Goal: Task Accomplishment & Management: Use online tool/utility

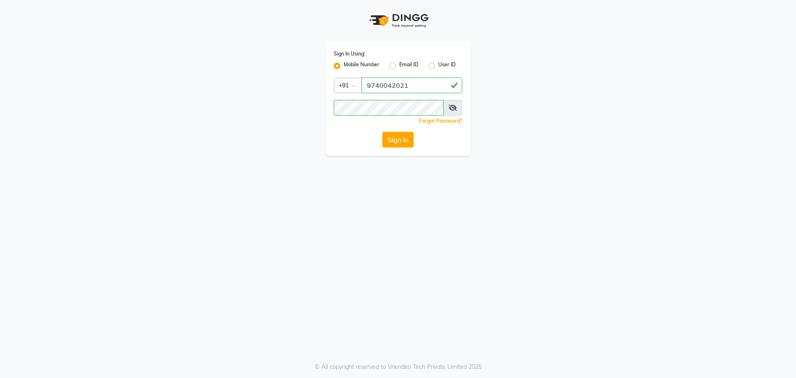
click at [451, 108] on icon at bounding box center [452, 107] width 8 height 7
click at [433, 82] on input "9740042021" at bounding box center [411, 85] width 101 height 16
click at [428, 88] on input "9740042021" at bounding box center [411, 85] width 101 height 16
type input "9686790928"
click at [399, 140] on button "Sign In" at bounding box center [397, 140] width 31 height 16
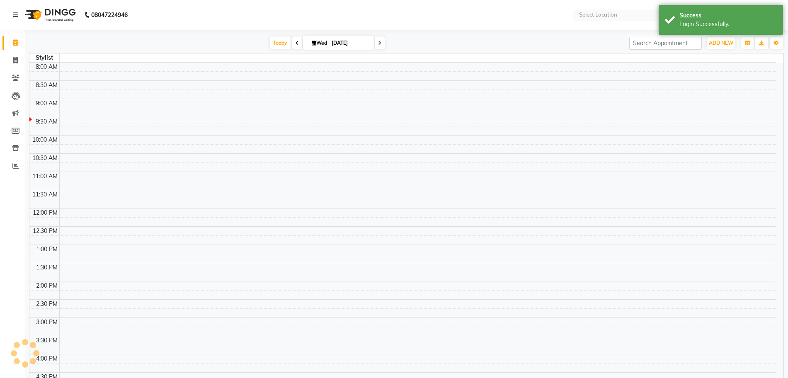
select select "en"
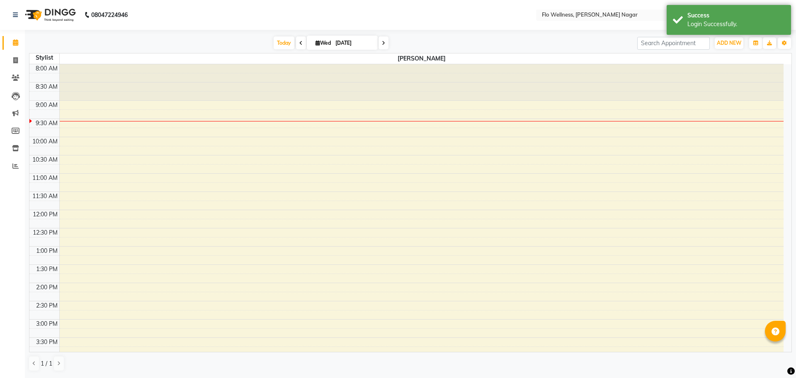
scroll to position [37, 0]
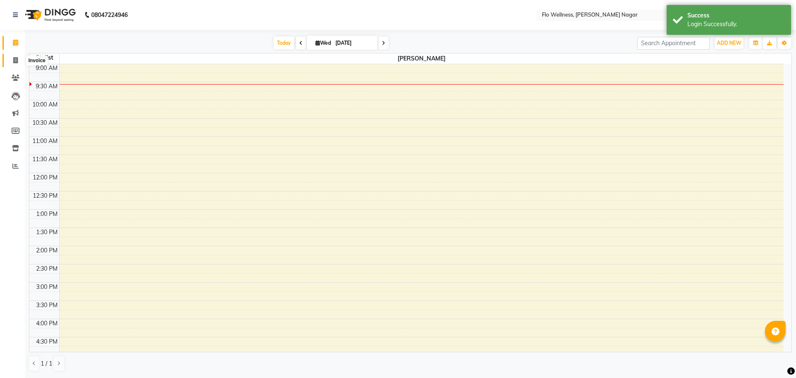
click at [12, 62] on span at bounding box center [15, 61] width 15 height 10
select select "service"
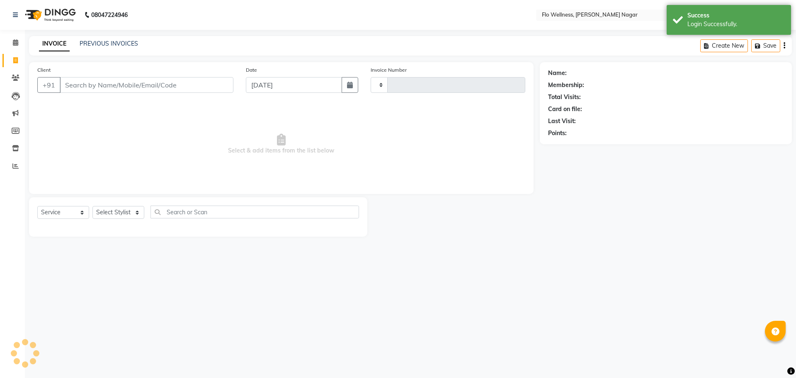
type input "1606"
select select "4509"
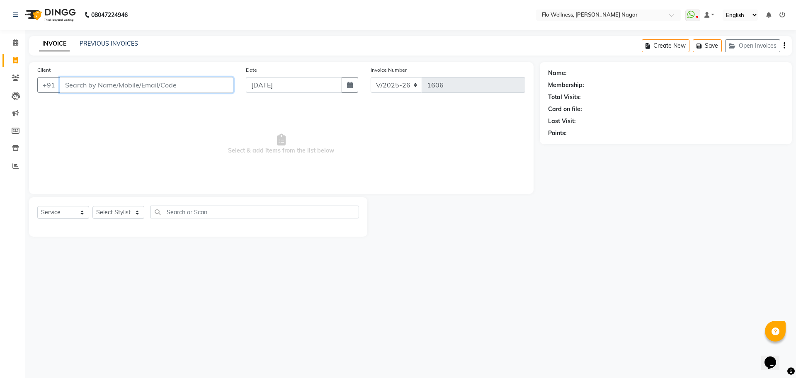
click at [125, 80] on input "Client" at bounding box center [147, 85] width 174 height 16
click at [117, 79] on input "Client" at bounding box center [147, 85] width 174 height 16
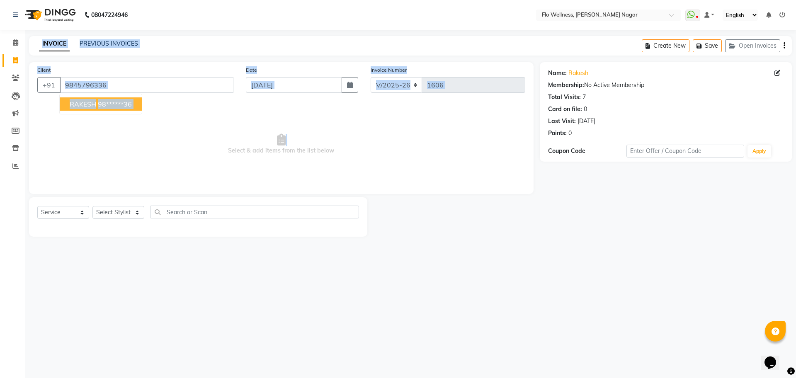
click at [147, 171] on app-home "08047224946 Select Location × Flo Wellness, [PERSON_NAME] Nagar WhatsApp Status…" at bounding box center [398, 124] width 796 height 249
click at [126, 92] on input "9845796336" at bounding box center [147, 85] width 174 height 16
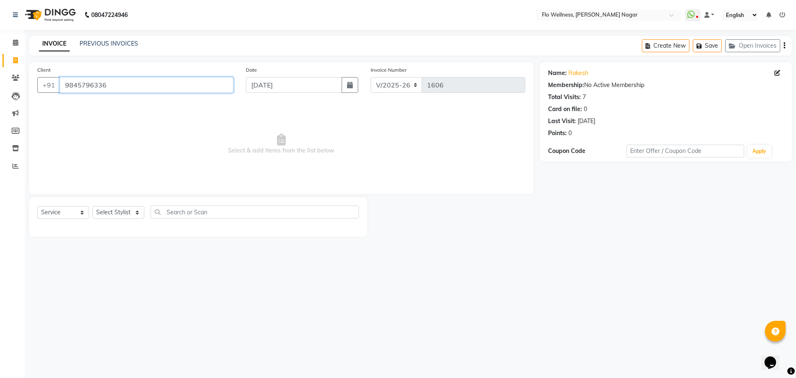
click at [127, 89] on input "9845796336" at bounding box center [147, 85] width 174 height 16
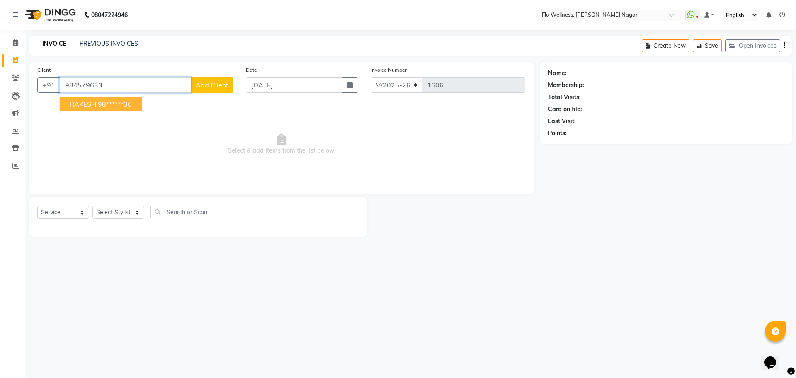
click at [104, 102] on ngb-highlight "98******36" at bounding box center [115, 104] width 34 height 8
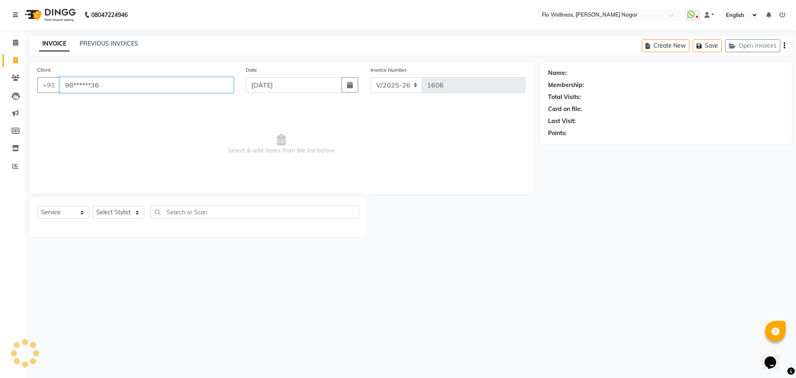
type input "98******36"
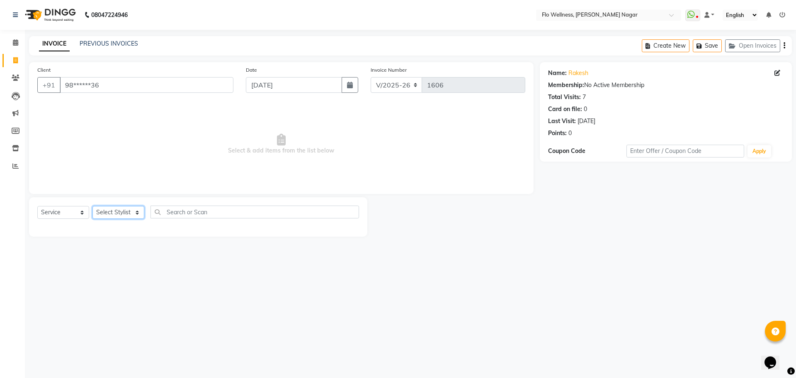
click at [98, 213] on select "Select Stylist [PERSON_NAME] Mani R [PERSON_NAME] Nivedini [PERSON_NAME]" at bounding box center [118, 212] width 52 height 13
click at [81, 211] on select "Select Service Product Membership Package Voucher Prepaid Gift Card" at bounding box center [63, 212] width 52 height 13
click at [37, 206] on select "Select Service Product Membership Package Voucher Prepaid Gift Card" at bounding box center [63, 212] width 52 height 13
click at [116, 211] on select "Select Stylist [PERSON_NAME] Mani R [PERSON_NAME] Nivedini [PERSON_NAME]" at bounding box center [118, 212] width 52 height 13
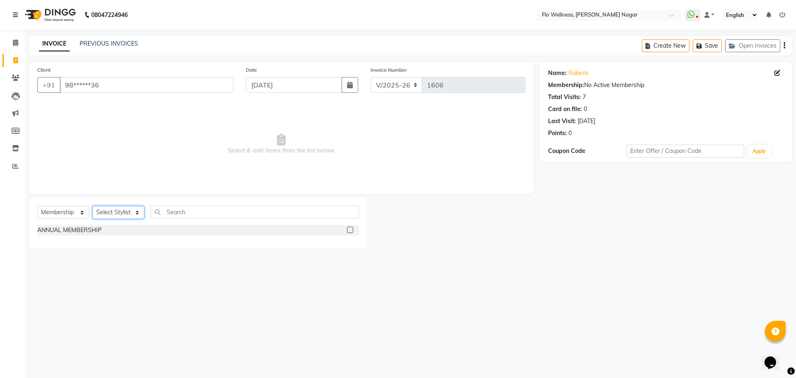
click at [116, 211] on select "Select Stylist [PERSON_NAME] Mani R [PERSON_NAME] Nivedini [PERSON_NAME]" at bounding box center [118, 212] width 52 height 13
click at [80, 211] on select "Select Service Product Membership Package Voucher Prepaid Gift Card" at bounding box center [63, 212] width 52 height 13
select select "select"
click at [37, 206] on select "Select Service Product Membership Package Voucher Prepaid Gift Card" at bounding box center [63, 212] width 52 height 13
click at [112, 214] on select "Select Stylist [PERSON_NAME] Mani R [PERSON_NAME] Nivedini [PERSON_NAME]" at bounding box center [118, 212] width 52 height 13
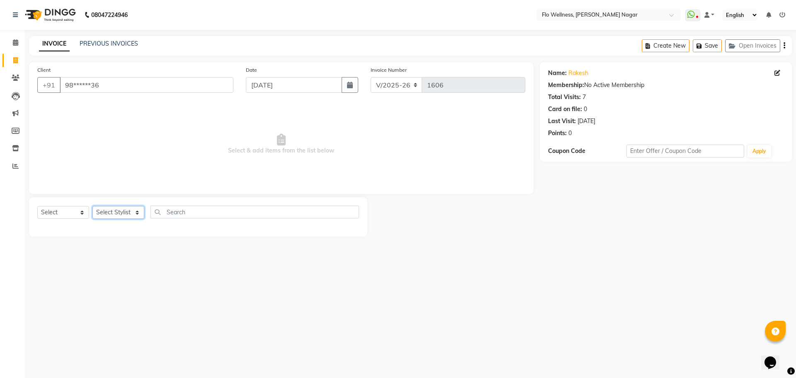
select select "89638"
click at [92, 206] on select "Select Stylist [PERSON_NAME] Mani R [PERSON_NAME] Nivedini [PERSON_NAME]" at bounding box center [118, 212] width 52 height 13
click at [186, 215] on input "text" at bounding box center [254, 212] width 208 height 13
type input "h"
type input "l"
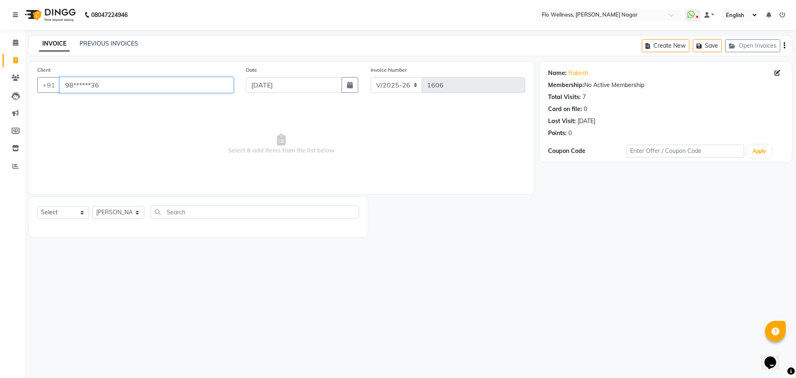
click at [104, 87] on input "98******36" at bounding box center [147, 85] width 174 height 16
type input "9"
click at [97, 108] on ngb-typeahead-window "RAKESH 98******36" at bounding box center [100, 104] width 83 height 21
click at [101, 105] on ngb-highlight "98******36" at bounding box center [115, 104] width 34 height 8
type input "98******36"
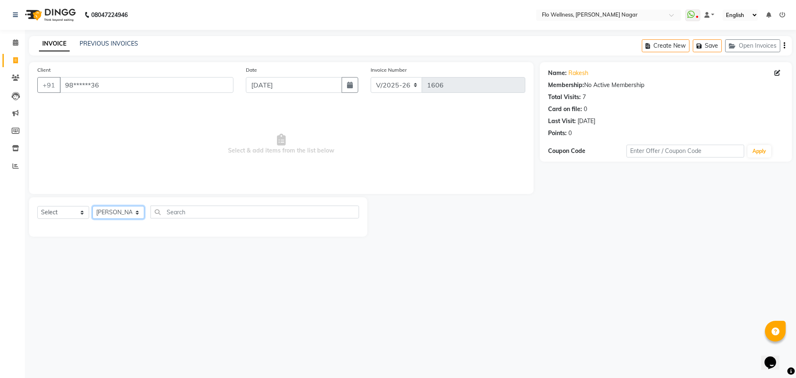
click at [134, 211] on select "Select Stylist [PERSON_NAME] Mani R [PERSON_NAME] Nivedini [PERSON_NAME]" at bounding box center [118, 212] width 52 height 13
click at [92, 206] on select "Select Stylist [PERSON_NAME] Mani R [PERSON_NAME] Nivedini [PERSON_NAME]" at bounding box center [118, 212] width 52 height 13
click at [209, 214] on input "text" at bounding box center [254, 212] width 208 height 13
type input "h"
type input "f"
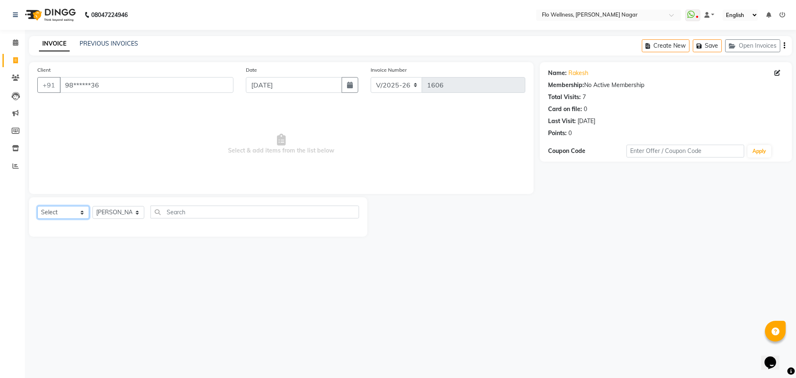
click at [77, 209] on select "Select Service Product Membership Package Voucher Prepaid Gift Card" at bounding box center [63, 212] width 52 height 13
select select "service"
click at [37, 206] on select "Select Service Product Membership Package Voucher Prepaid Gift Card" at bounding box center [63, 212] width 52 height 13
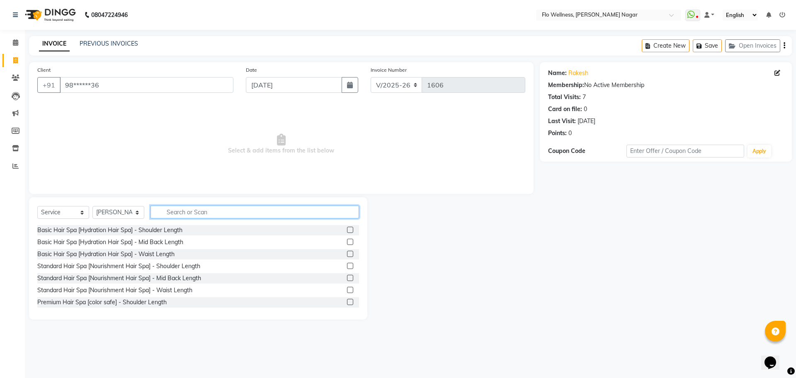
click at [220, 213] on input "text" at bounding box center [254, 212] width 208 height 13
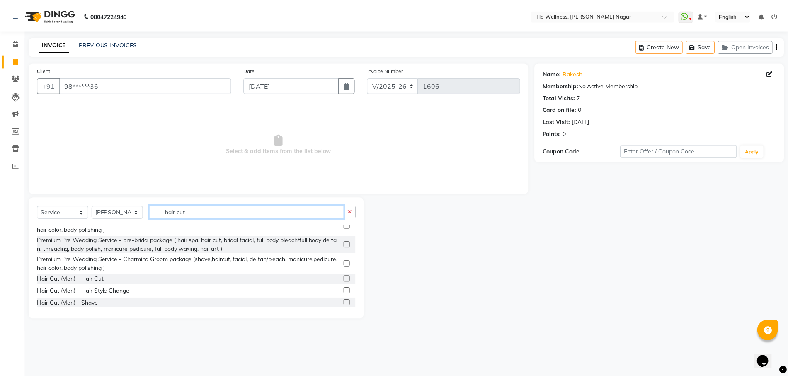
scroll to position [77, 0]
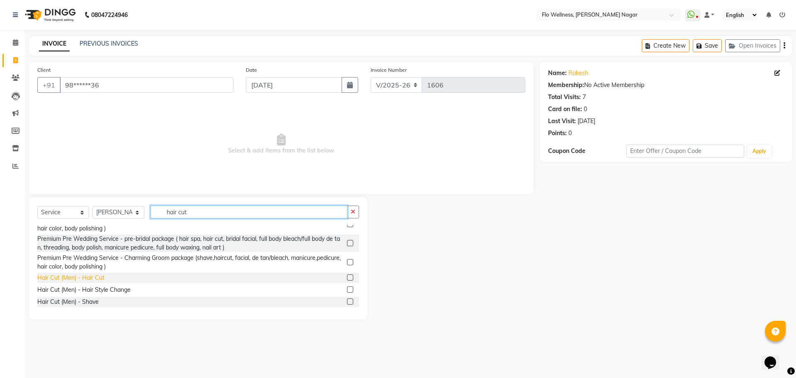
type input "hair cut"
click at [72, 277] on div "Hair Cut (Men) - Hair Cut" at bounding box center [70, 277] width 67 height 9
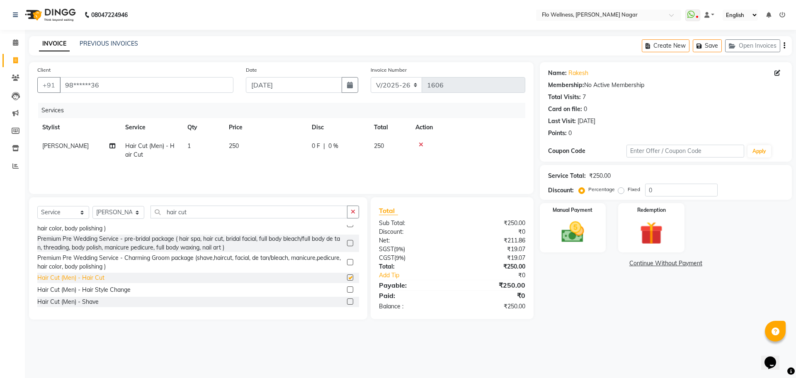
checkbox input "false"
click at [588, 241] on img at bounding box center [572, 231] width 39 height 27
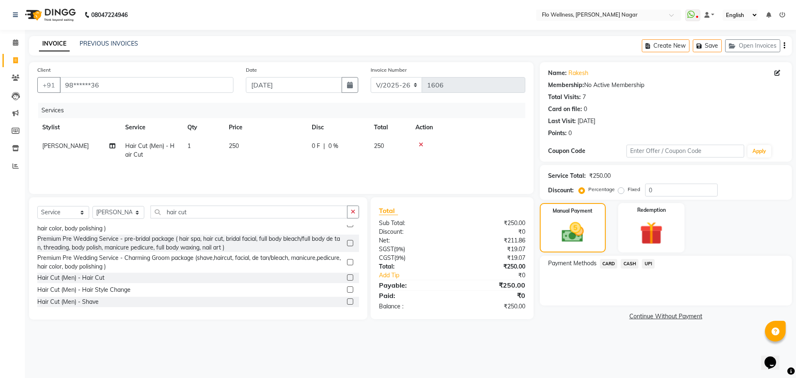
click at [650, 259] on span "UPI" at bounding box center [647, 264] width 13 height 10
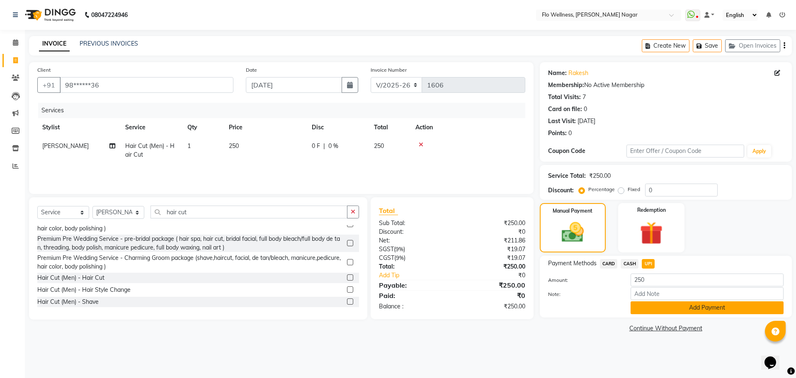
click at [670, 312] on button "Add Payment" at bounding box center [706, 307] width 153 height 13
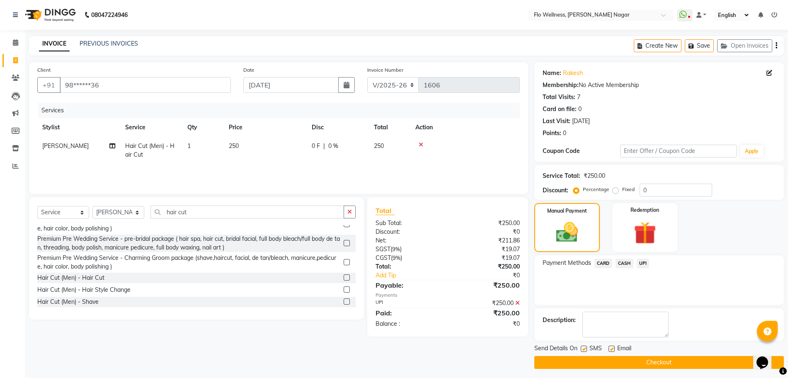
click at [648, 358] on button "Checkout" at bounding box center [658, 362] width 249 height 13
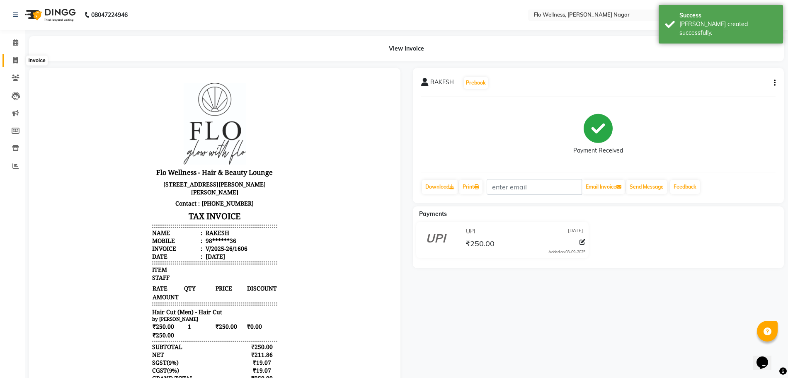
click at [15, 63] on icon at bounding box center [15, 60] width 5 height 6
select select "service"
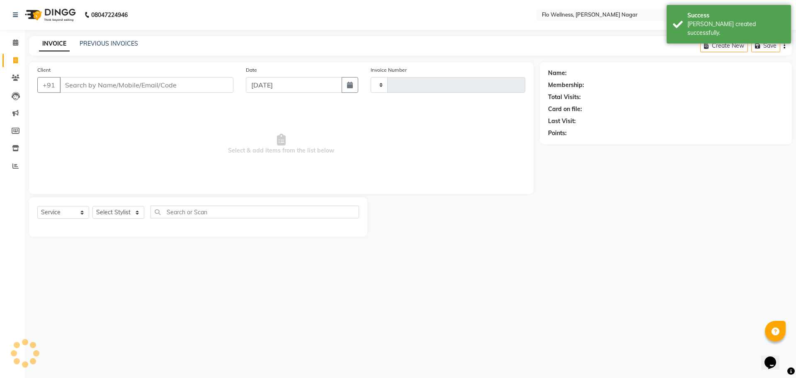
type input "1607"
select select "4509"
click at [97, 83] on input "Client" at bounding box center [147, 85] width 174 height 16
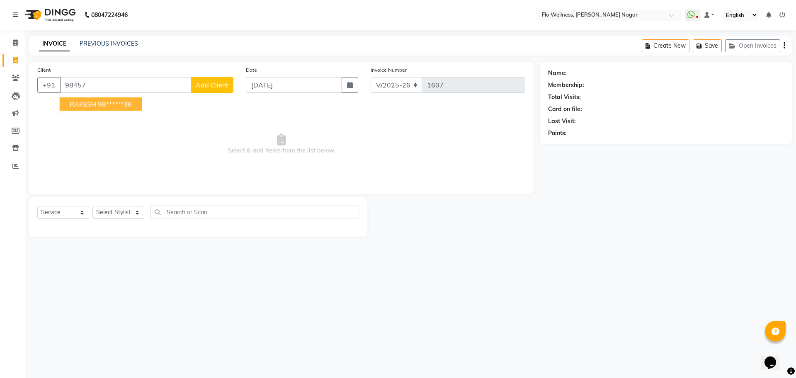
click at [104, 100] on ngb-highlight "98******36" at bounding box center [115, 104] width 34 height 8
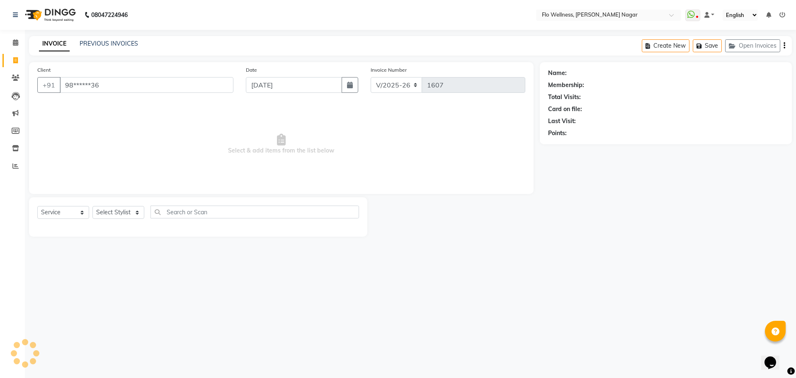
type input "98******36"
click at [73, 212] on select "Select Service Product Membership Package Voucher Prepaid Gift Card" at bounding box center [63, 212] width 52 height 13
select select "membership"
click at [37, 206] on select "Select Service Product Membership Package Voucher Prepaid Gift Card" at bounding box center [63, 212] width 52 height 13
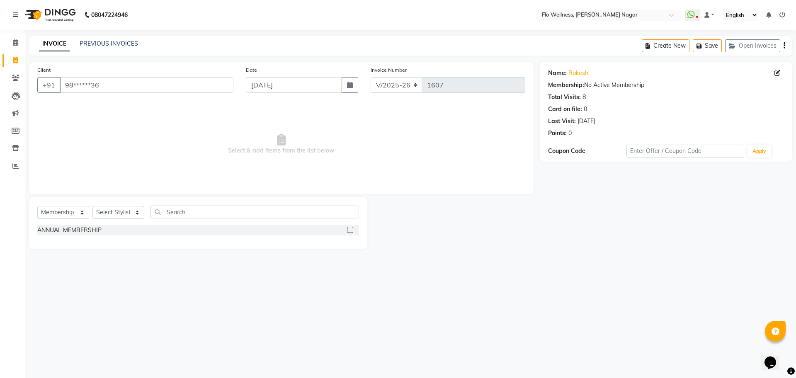
click at [63, 264] on div "08047224946 Select Location × Flo Wellness, [PERSON_NAME] Nagar WhatsApp Status…" at bounding box center [398, 189] width 796 height 378
drag, startPoint x: 116, startPoint y: 211, endPoint x: 108, endPoint y: 264, distance: 53.2
click at [108, 264] on div "08047224946 Select Location × Flo Wellness, [PERSON_NAME] Nagar WhatsApp Status…" at bounding box center [398, 189] width 796 height 378
select select "89638"
click at [92, 206] on select "Select Stylist [PERSON_NAME] Mani R [PERSON_NAME] Nivedini [PERSON_NAME]" at bounding box center [118, 212] width 52 height 13
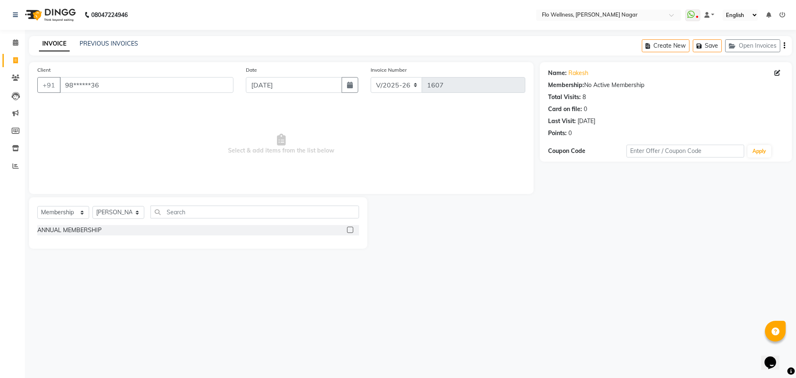
click at [348, 225] on div at bounding box center [353, 230] width 12 height 10
click at [351, 227] on label at bounding box center [350, 230] width 6 height 6
click at [351, 227] on input "checkbox" at bounding box center [349, 229] width 5 height 5
select select "select"
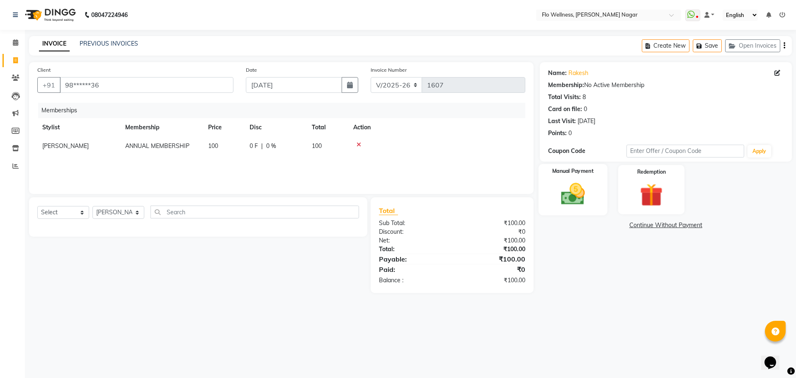
click at [570, 182] on img at bounding box center [572, 193] width 39 height 27
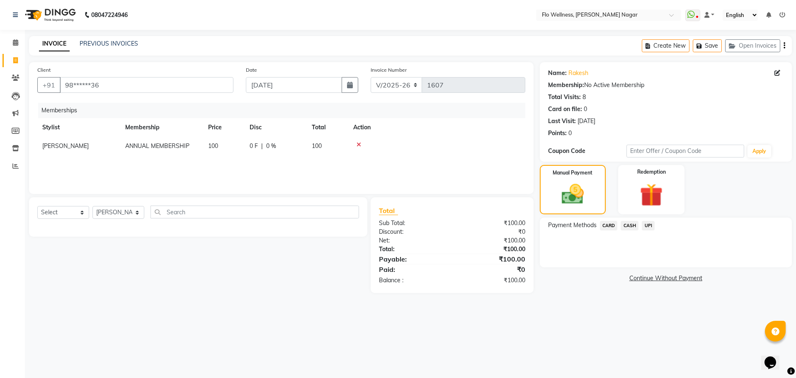
click at [649, 225] on span "UPI" at bounding box center [647, 226] width 13 height 10
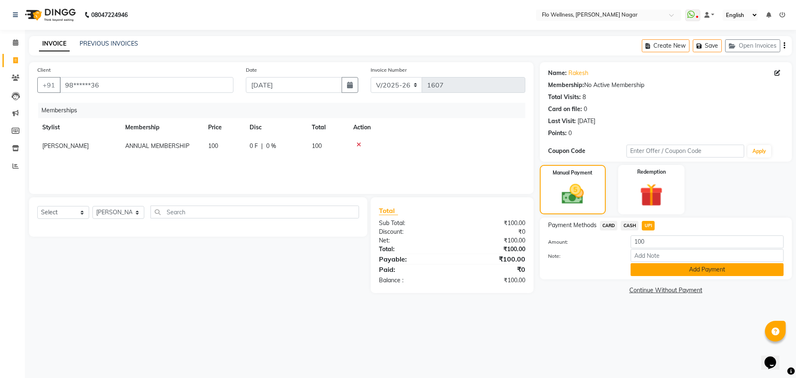
click at [681, 269] on button "Add Payment" at bounding box center [706, 269] width 153 height 13
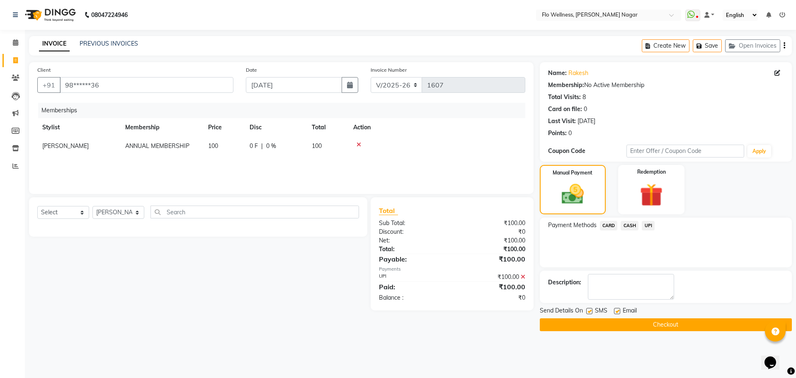
click at [679, 322] on button "Checkout" at bounding box center [666, 324] width 252 height 13
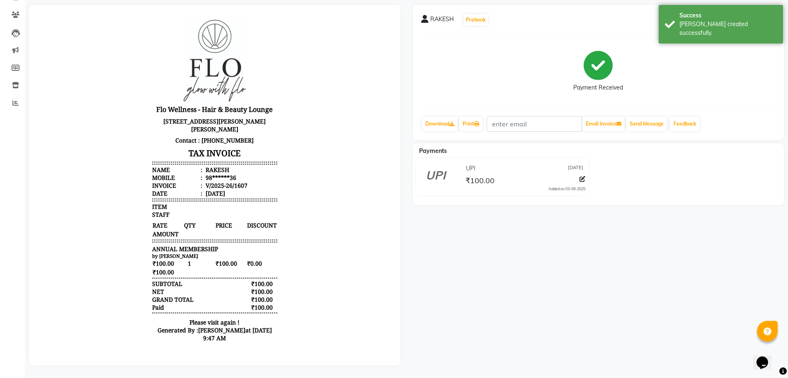
scroll to position [70, 0]
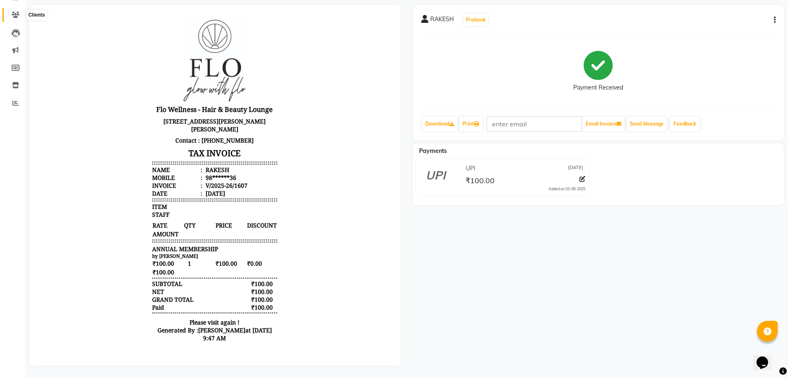
click at [14, 12] on icon at bounding box center [16, 15] width 8 height 6
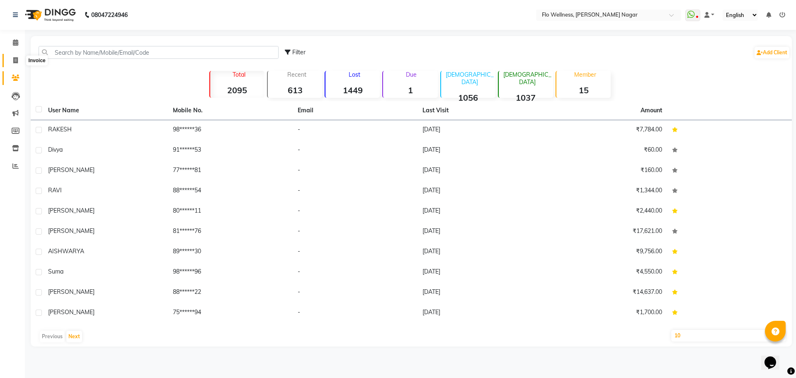
click at [15, 56] on span at bounding box center [15, 61] width 15 height 10
select select "service"
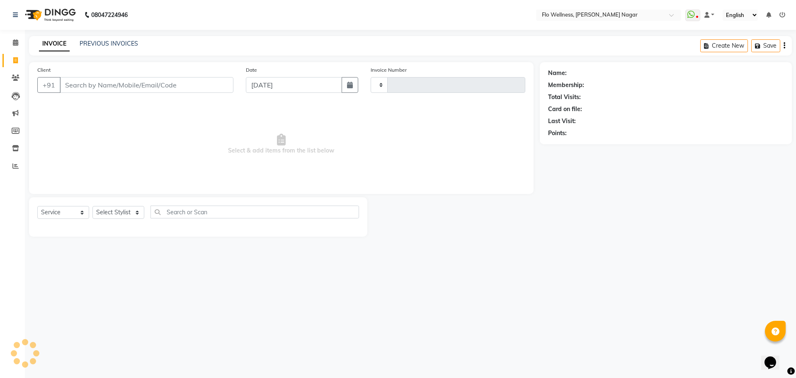
type input "1608"
select select "4509"
